Goal: Task Accomplishment & Management: Manage account settings

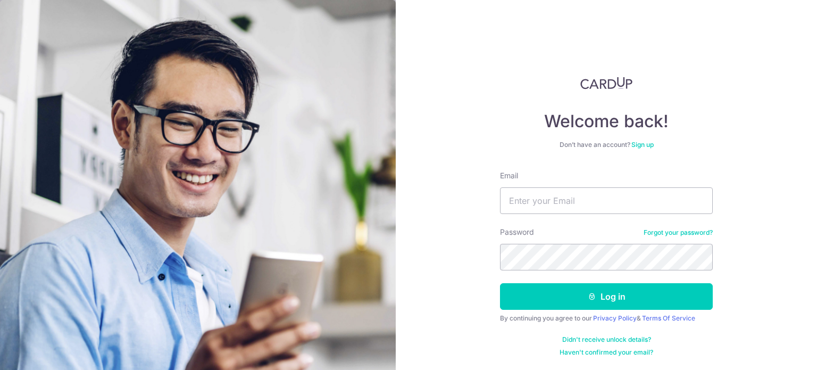
drag, startPoint x: 517, startPoint y: 172, endPoint x: 514, endPoint y: 183, distance: 11.8
click at [517, 172] on label "Email" at bounding box center [509, 175] width 18 height 11
click at [517, 187] on input "Email" at bounding box center [606, 200] width 213 height 27
click at [513, 187] on div "Email" at bounding box center [606, 192] width 213 height 44
click at [519, 202] on input "Email" at bounding box center [606, 200] width 213 height 27
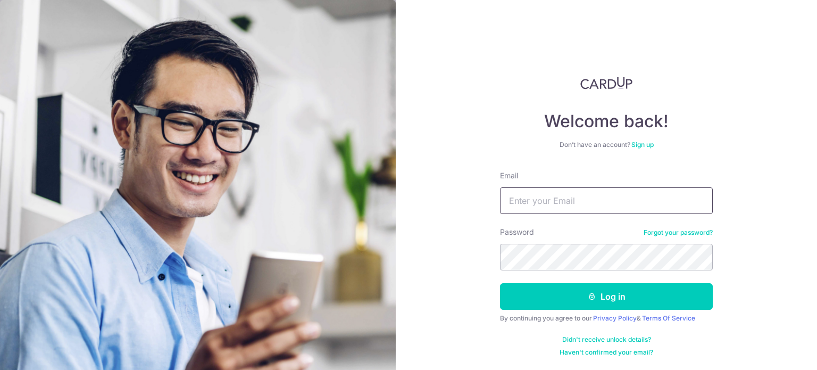
type input "[EMAIL_ADDRESS][DOMAIN_NAME]"
click at [500, 283] on button "Log in" at bounding box center [606, 296] width 213 height 27
